Goal: Transaction & Acquisition: Purchase product/service

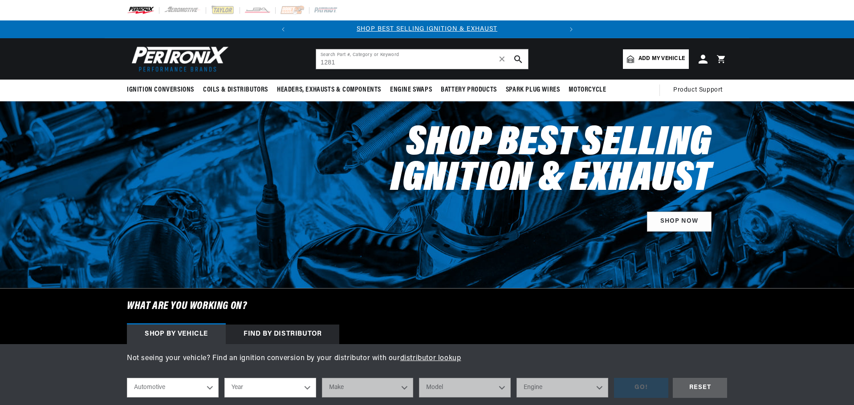
type input "1281"
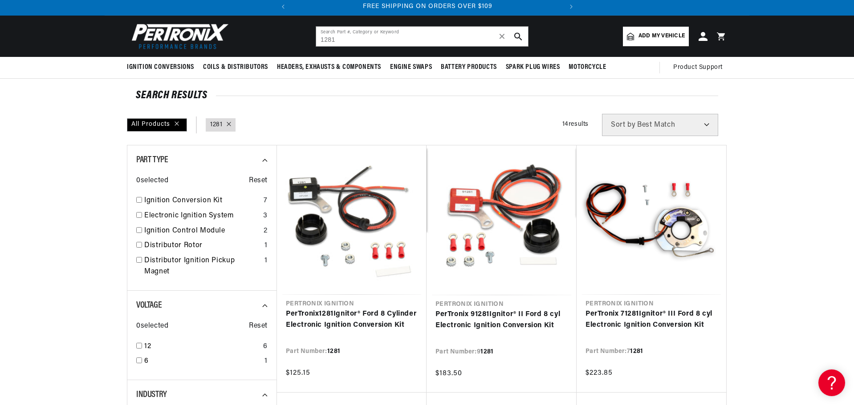
scroll to position [45, 0]
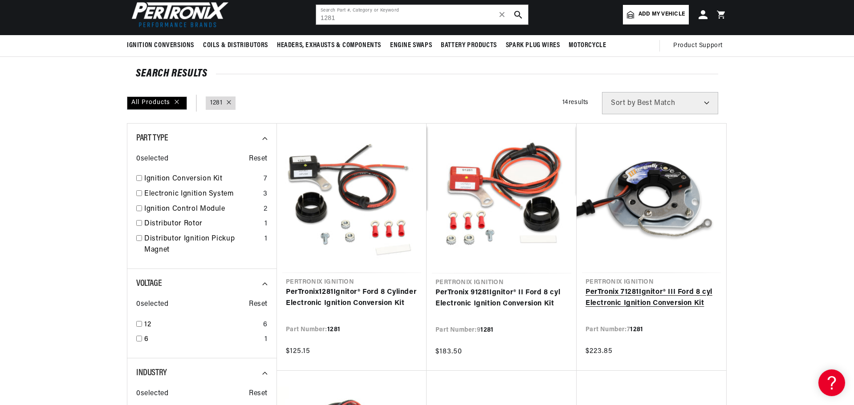
click at [660, 287] on link "PerTronix 7 1281 Ignitor® III Ford 8 cyl Electronic Ignition Conversion Kit" at bounding box center [651, 298] width 132 height 23
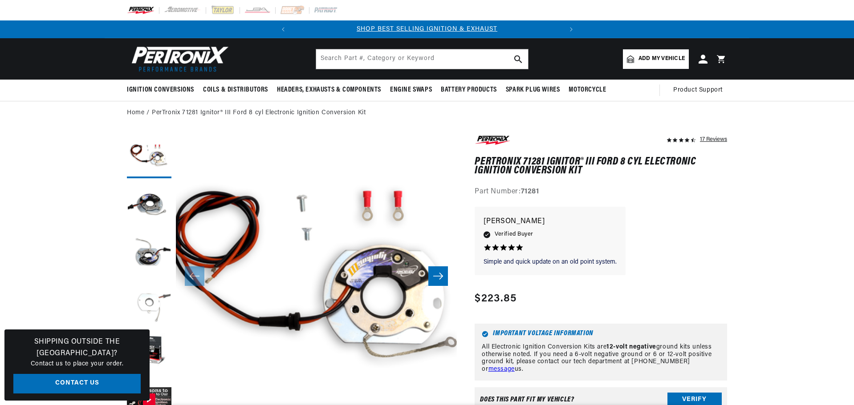
click at [143, 300] on button "Load image 4 in gallery view" at bounding box center [149, 303] width 45 height 45
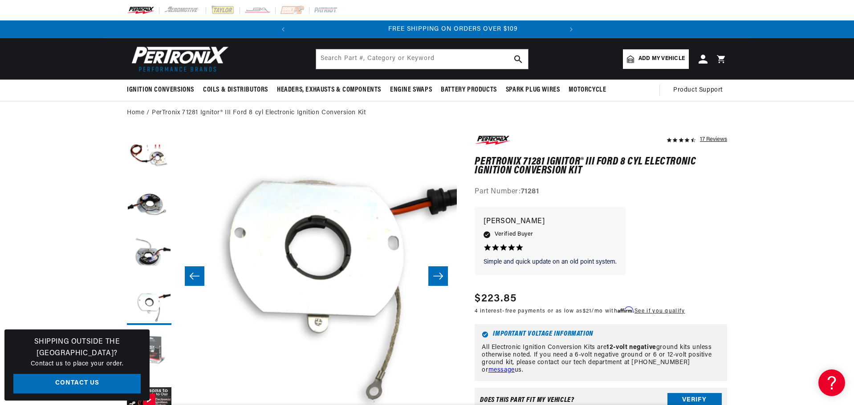
scroll to position [0, 270]
click at [433, 272] on button "Slide right" at bounding box center [438, 277] width 20 height 20
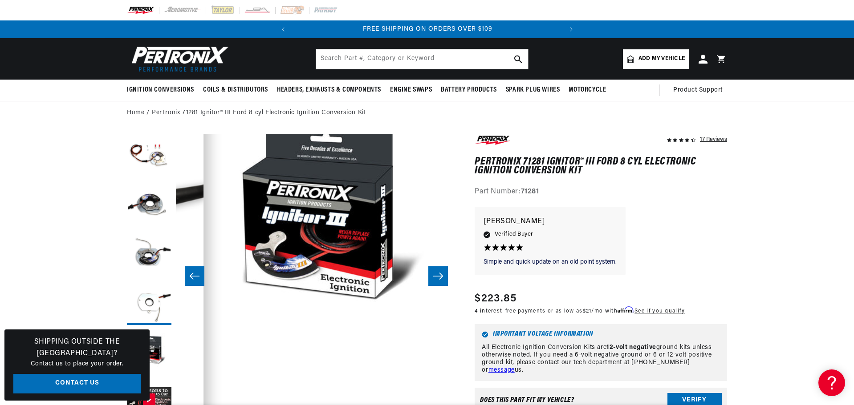
click at [433, 272] on button "Slide right" at bounding box center [438, 277] width 20 height 20
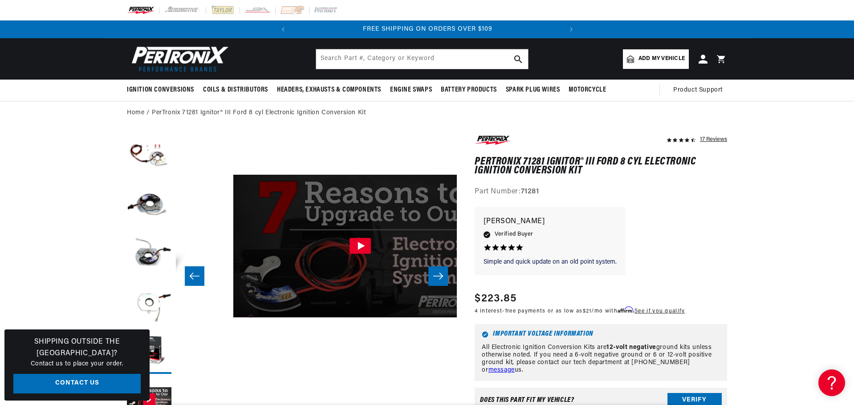
scroll to position [28, 1405]
